Goal: Complete application form

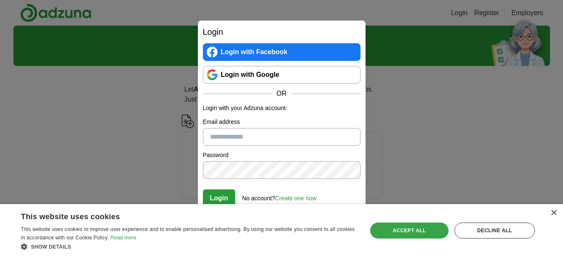
click at [408, 230] on div "Accept all" at bounding box center [409, 230] width 78 height 16
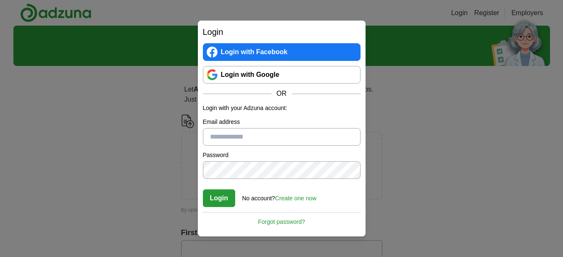
click at [299, 198] on link "Create one now" at bounding box center [296, 198] width 42 height 7
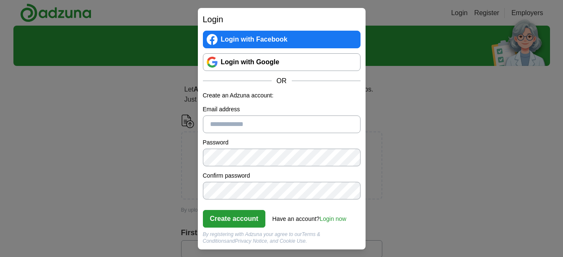
click at [232, 60] on link "Login with Google" at bounding box center [282, 62] width 158 height 18
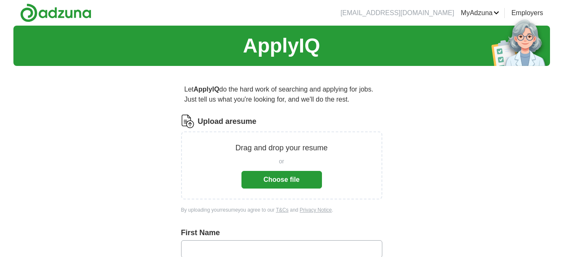
click at [261, 179] on button "Choose file" at bounding box center [282, 180] width 81 height 18
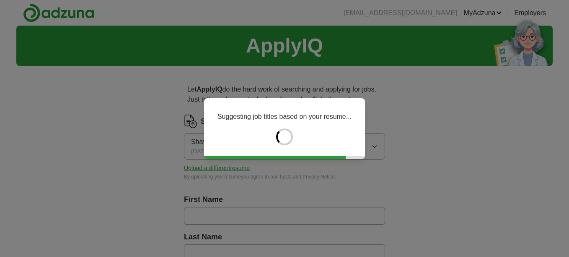
type input "******"
type input "*****"
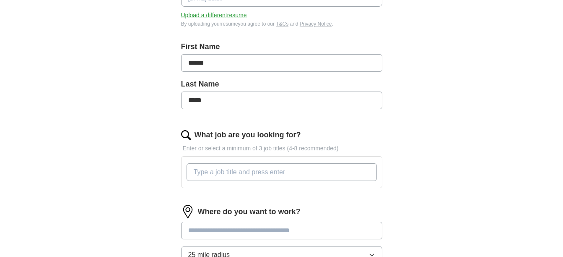
scroll to position [168, 0]
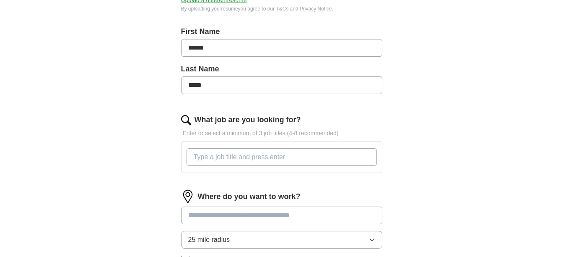
click at [200, 158] on input "What job are you looking for?" at bounding box center [282, 157] width 190 height 18
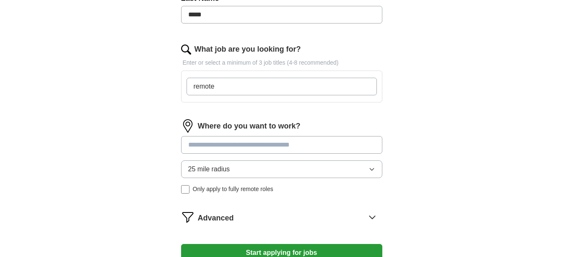
scroll to position [252, 0]
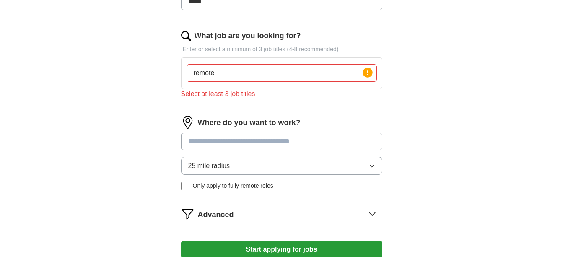
click at [185, 175] on div "25 mile radius Only apply to fully remote roles" at bounding box center [281, 173] width 201 height 33
click at [221, 74] on input "remote" at bounding box center [282, 73] width 190 height 18
click at [262, 80] on input "remote data entry," at bounding box center [282, 73] width 190 height 18
click at [311, 100] on div "What job are you looking for? Enter or select a minimum of 3 job titles (4-8 re…" at bounding box center [281, 67] width 201 height 75
click at [351, 75] on input "remote data entry, remote assistant, home bases" at bounding box center [282, 73] width 190 height 18
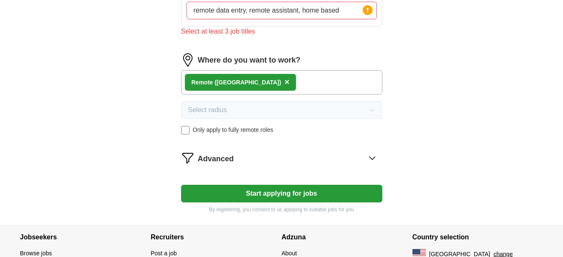
scroll to position [335, 0]
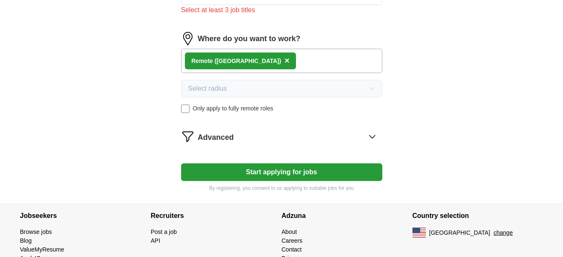
click at [223, 175] on button "Start applying for jobs" at bounding box center [281, 172] width 201 height 18
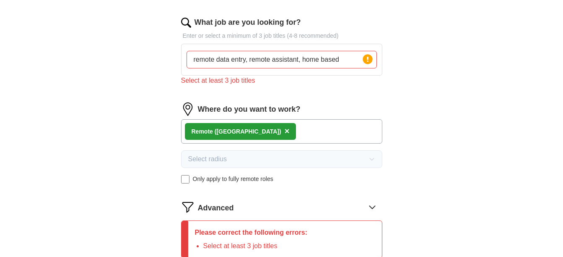
scroll to position [252, 0]
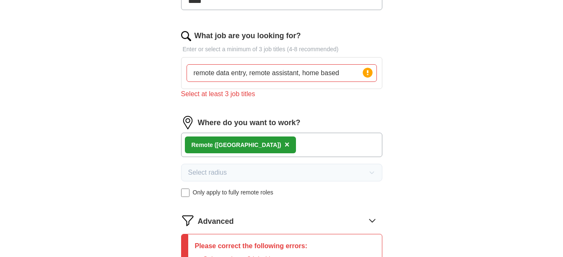
click at [342, 73] on input "remote data entry, remote assistant, home based" at bounding box center [282, 73] width 190 height 18
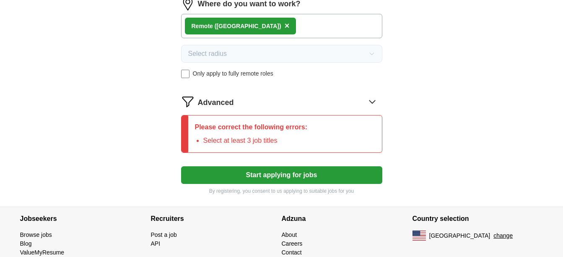
scroll to position [377, 0]
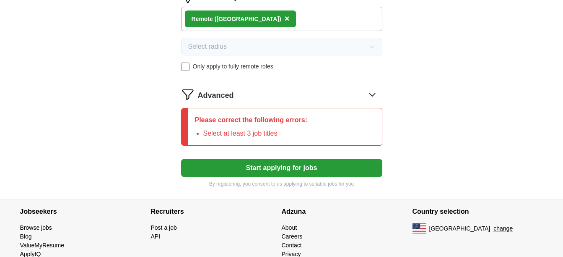
click at [230, 170] on button "Start applying for jobs" at bounding box center [281, 168] width 201 height 18
click at [286, 166] on button "Start applying for jobs" at bounding box center [281, 168] width 201 height 18
click at [371, 94] on icon at bounding box center [372, 94] width 13 height 13
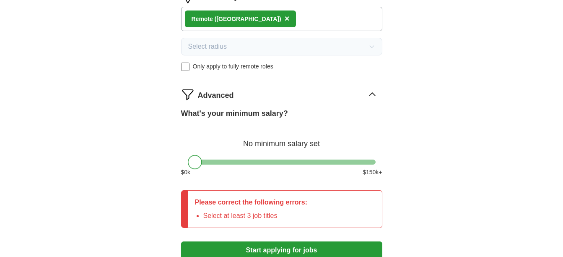
drag, startPoint x: 195, startPoint y: 166, endPoint x: 183, endPoint y: 151, distance: 19.1
click at [187, 162] on div at bounding box center [281, 161] width 201 height 5
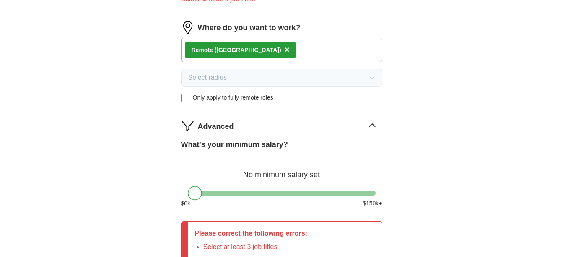
scroll to position [294, 0]
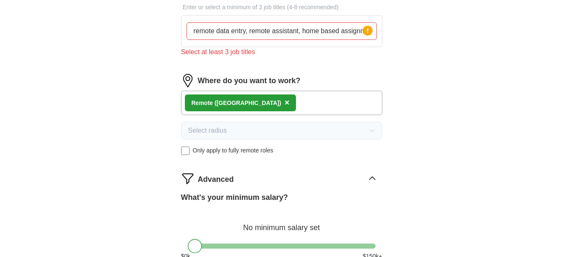
click at [358, 29] on input "remote data entry, remote assistant, home based assignment" at bounding box center [282, 31] width 190 height 18
click at [361, 30] on input "remote data entry, remote assistant, home based assignment" at bounding box center [282, 31] width 190 height 18
click at [368, 32] on circle at bounding box center [368, 31] width 10 height 10
click at [212, 55] on div "Select at least 3 job titles" at bounding box center [281, 52] width 201 height 10
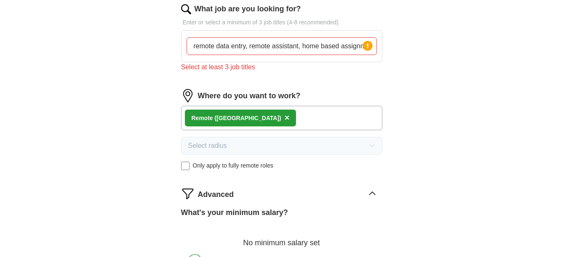
scroll to position [252, 0]
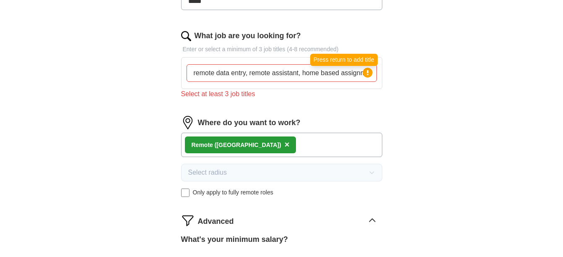
click at [366, 72] on circle at bounding box center [368, 73] width 10 height 10
click at [363, 74] on icon at bounding box center [368, 73] width 12 height 12
click at [362, 69] on icon at bounding box center [368, 73] width 12 height 12
click at [361, 73] on div "remote data entry, remote assistant, home based assignment Press return to add …" at bounding box center [282, 73] width 190 height 18
click at [360, 72] on input "remote data entry, remote assistant, home based assignment" at bounding box center [282, 73] width 190 height 18
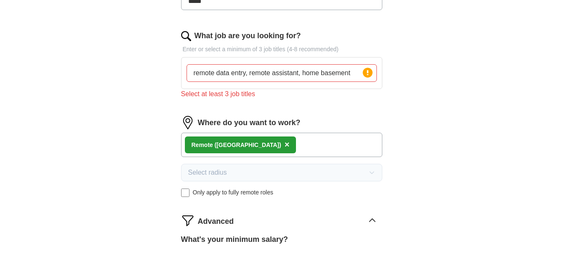
click at [352, 74] on input "remote data entry, remote assistant, home basement" at bounding box center [282, 73] width 190 height 18
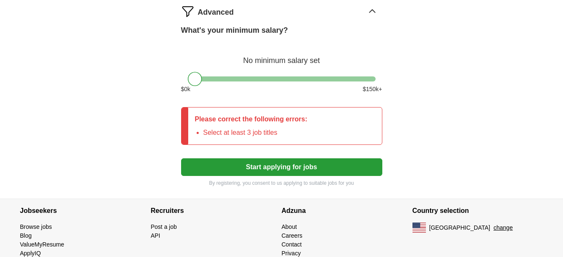
scroll to position [461, 0]
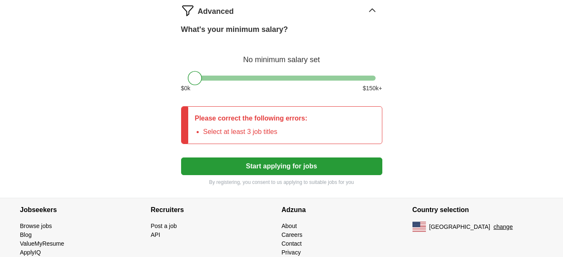
click at [221, 169] on button "Start applying for jobs" at bounding box center [281, 166] width 201 height 18
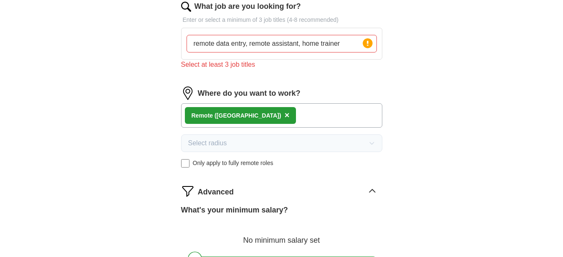
scroll to position [277, 0]
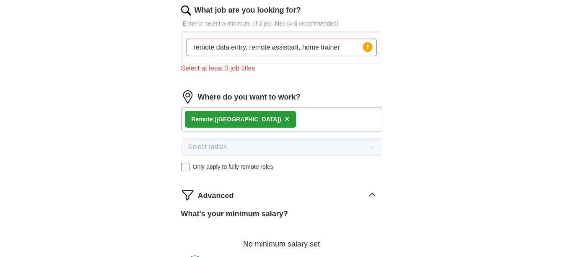
click at [214, 47] on input "remote data entry, remote assistant, home trainer" at bounding box center [282, 48] width 190 height 18
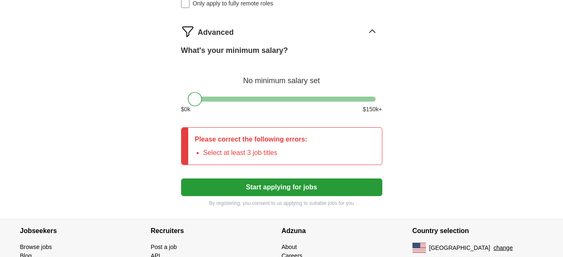
scroll to position [487, 0]
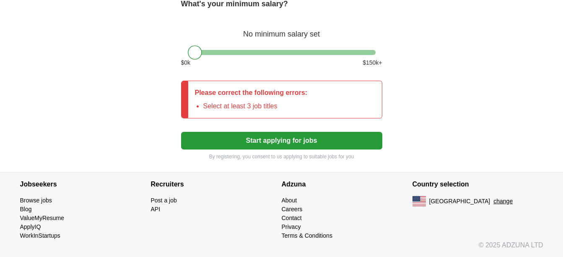
click at [230, 144] on button "Start applying for jobs" at bounding box center [281, 141] width 201 height 18
click at [230, 143] on button "Start applying for jobs" at bounding box center [281, 141] width 201 height 18
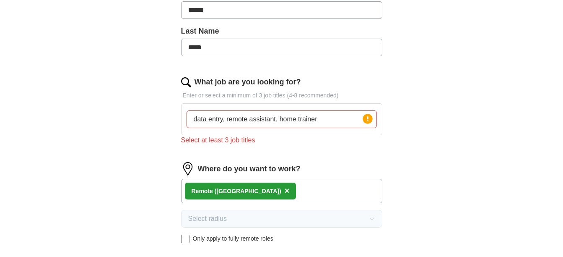
scroll to position [193, 0]
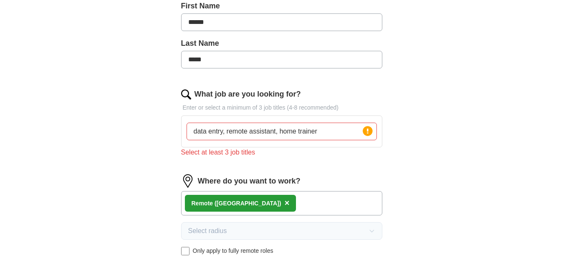
click at [322, 132] on input "data entry, remote assistant, home trainer" at bounding box center [282, 131] width 190 height 18
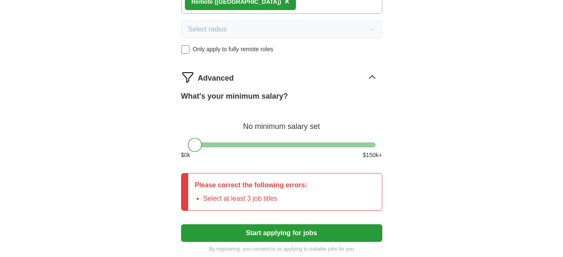
scroll to position [403, 0]
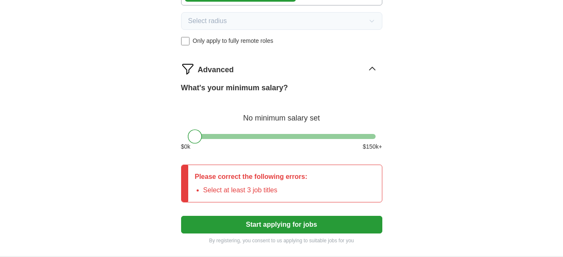
type input "data entry, remote assistant, medical billing"
click at [254, 224] on button "Start applying for jobs" at bounding box center [281, 225] width 201 height 18
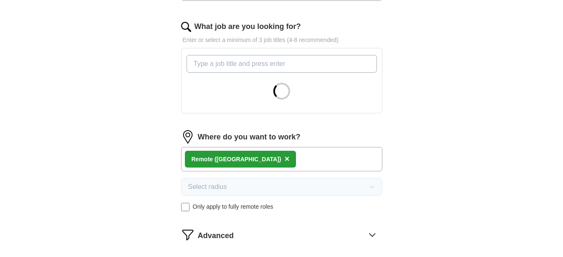
scroll to position [258, 0]
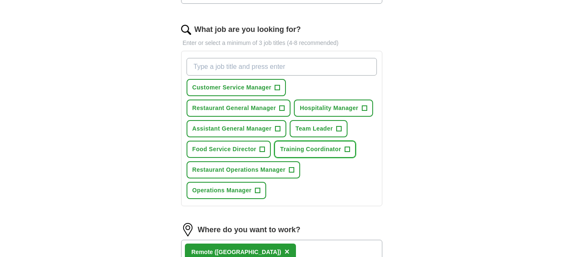
click at [346, 149] on span "+" at bounding box center [347, 149] width 5 height 7
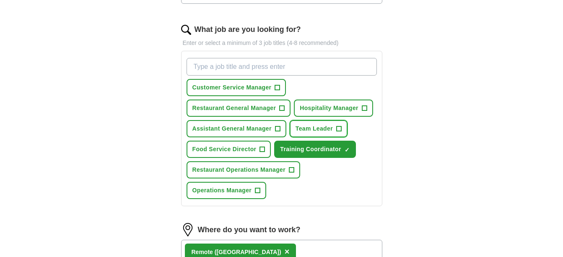
click at [315, 131] on span "Team Leader" at bounding box center [314, 128] width 37 height 9
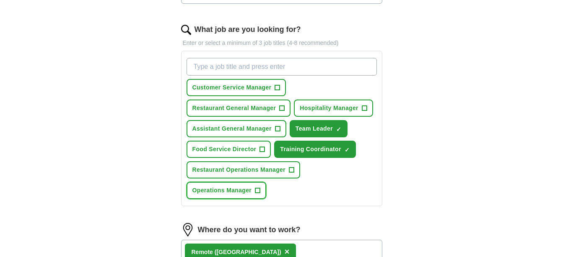
click at [251, 191] on span "Operations Manager" at bounding box center [222, 190] width 60 height 9
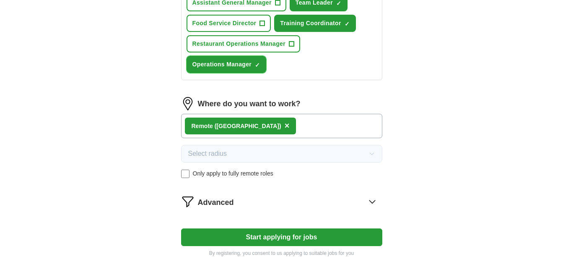
scroll to position [426, 0]
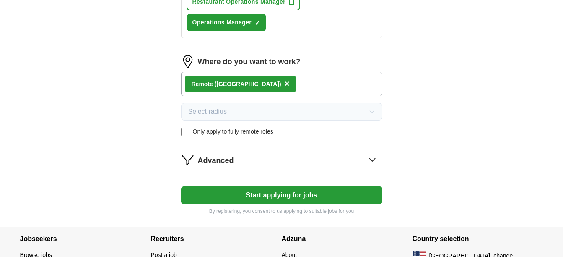
click at [201, 193] on button "Start applying for jobs" at bounding box center [281, 195] width 201 height 18
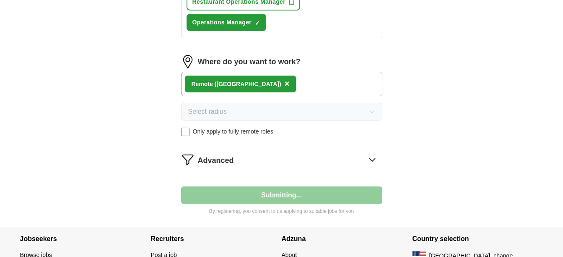
select select "**"
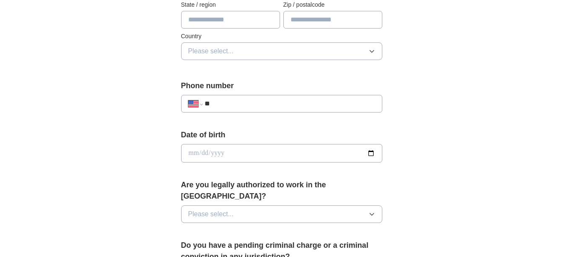
scroll to position [294, 0]
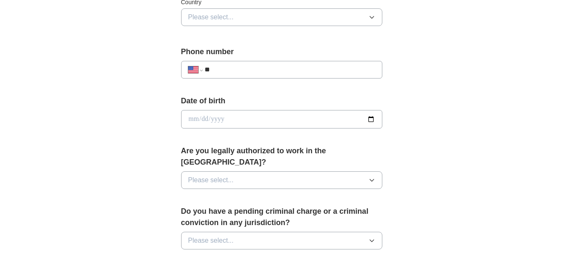
click at [218, 70] on input "**" at bounding box center [290, 70] width 170 height 10
type input "**********"
click at [192, 117] on input "date" at bounding box center [281, 119] width 201 height 18
type input "**********"
click at [201, 175] on span "Please select..." at bounding box center [211, 180] width 46 height 10
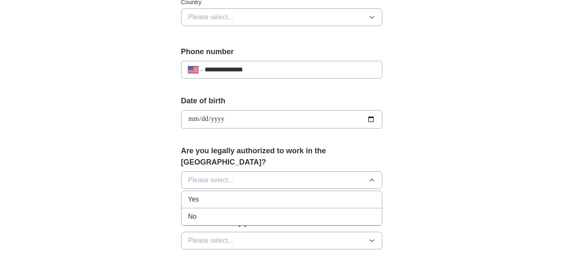
click at [195, 194] on span "Yes" at bounding box center [193, 199] width 11 height 10
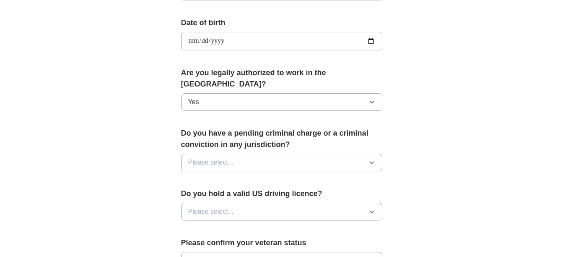
scroll to position [377, 0]
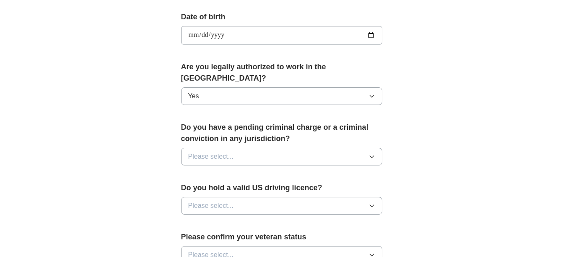
click at [198, 151] on span "Please select..." at bounding box center [211, 156] width 46 height 10
click at [193, 188] on span "No" at bounding box center [192, 193] width 8 height 10
click at [190, 200] on span "Please select..." at bounding box center [211, 205] width 46 height 10
click at [191, 237] on span "No" at bounding box center [192, 242] width 8 height 10
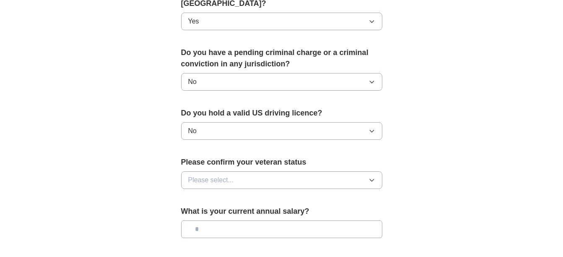
scroll to position [461, 0]
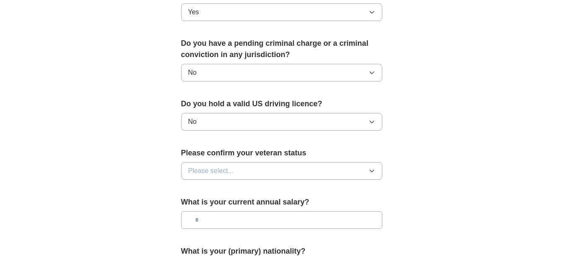
click at [191, 166] on span "Please select..." at bounding box center [211, 171] width 46 height 10
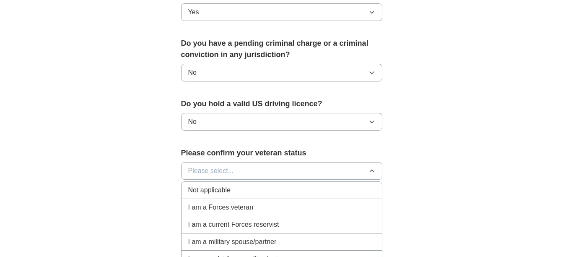
click at [189, 185] on span "Not applicable" at bounding box center [209, 190] width 42 height 10
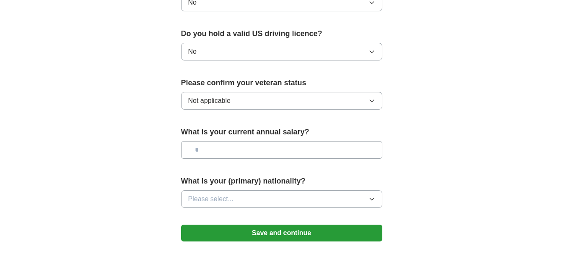
scroll to position [545, 0]
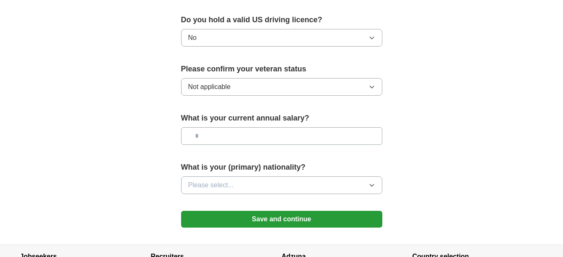
click at [198, 180] on span "Please select..." at bounding box center [211, 185] width 46 height 10
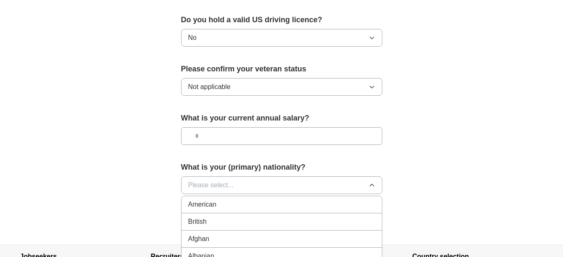
click at [187, 196] on li "American" at bounding box center [282, 204] width 200 height 17
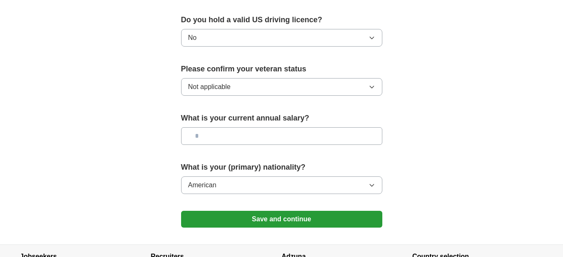
click at [200, 211] on button "Save and continue" at bounding box center [281, 219] width 201 height 17
